Goal: Task Accomplishment & Management: Manage account settings

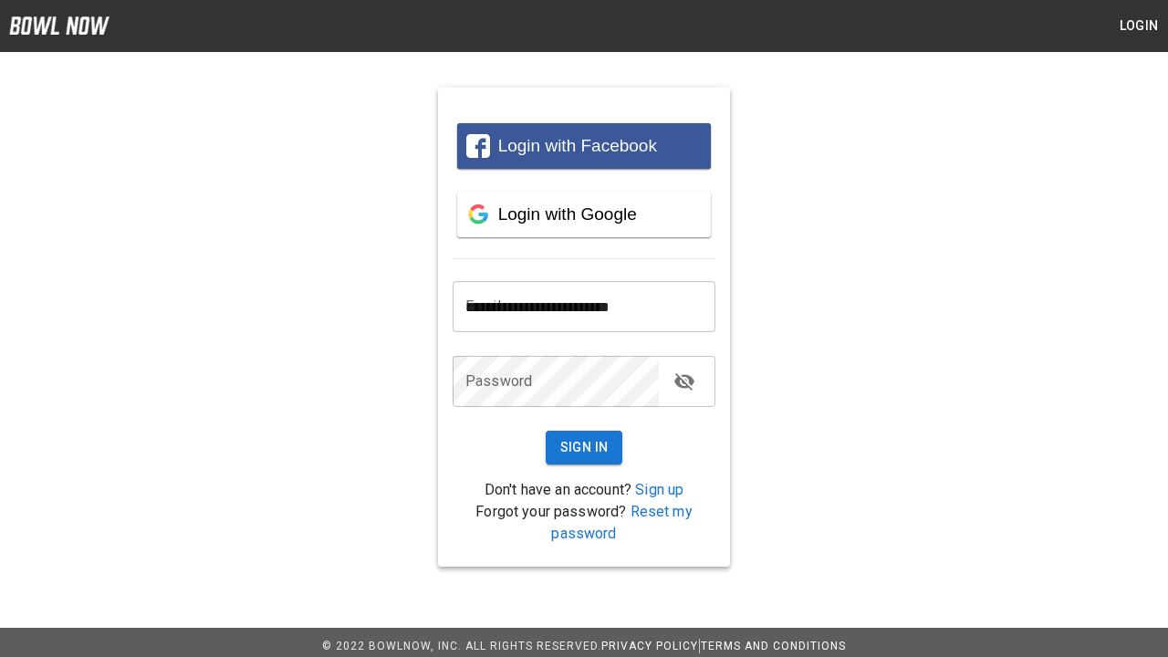
type input "**********"
click at [584, 447] on button "Sign In" at bounding box center [585, 448] width 78 height 34
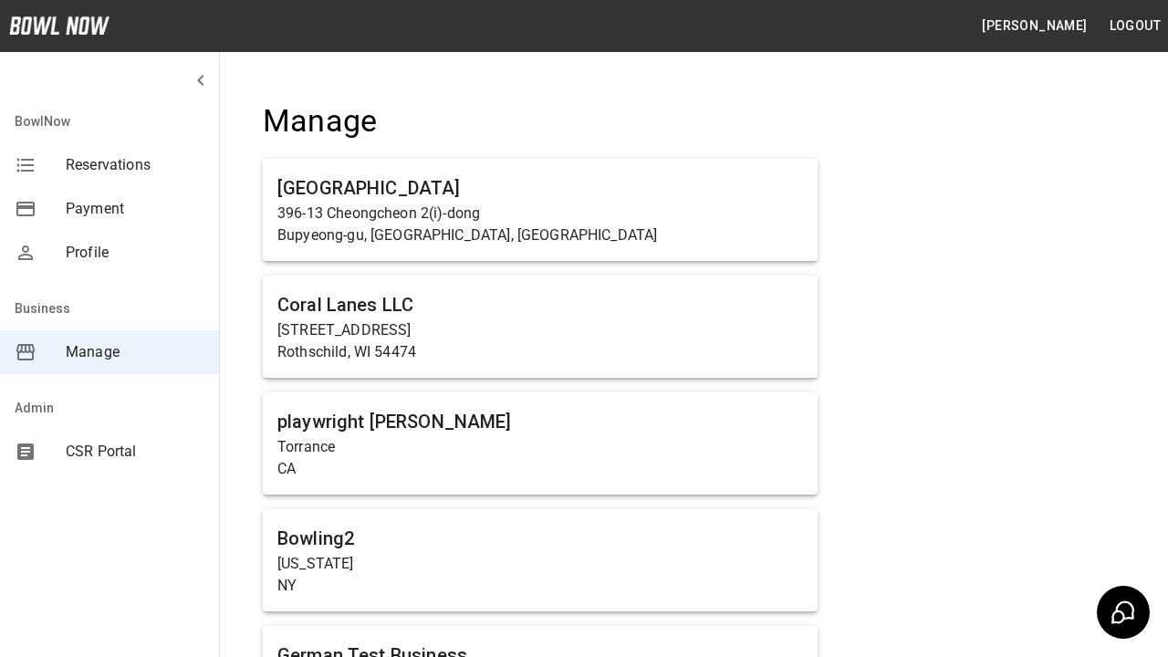
click at [109, 352] on span "Manage" at bounding box center [135, 352] width 139 height 22
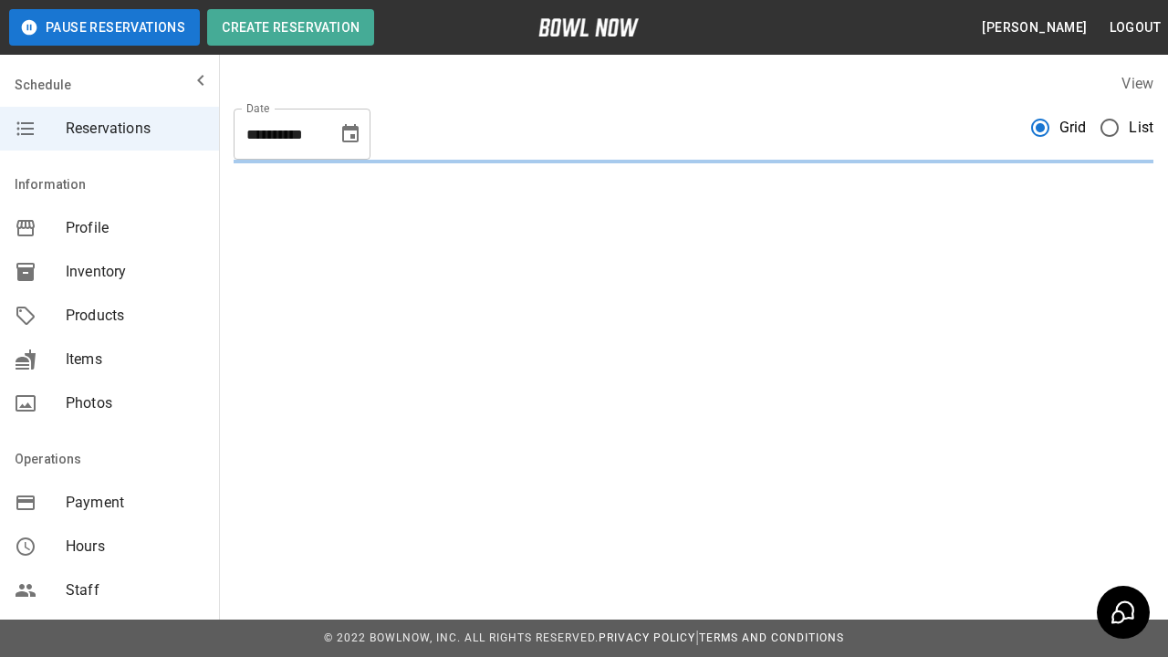
click at [109, 316] on span "Products" at bounding box center [135, 316] width 139 height 22
